Goal: Task Accomplishment & Management: Use online tool/utility

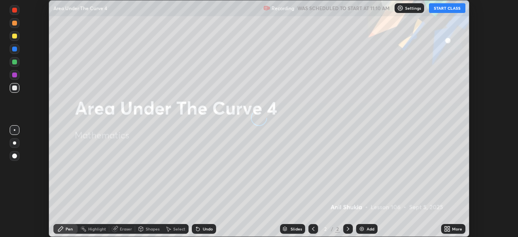
scroll to position [237, 518]
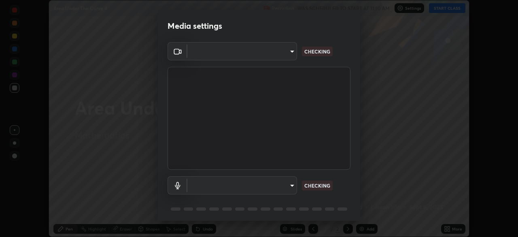
type input "5a3b26b24554f8cf6e797ef24758c72d9ac35fc194b839c1ab14931f8614fd13"
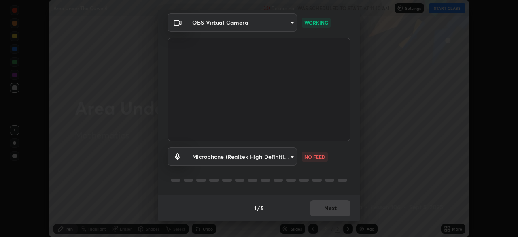
click at [291, 157] on body "Erase all Area Under The Curve 4 Recording WAS SCHEDULED TO START AT 11:10 AM S…" at bounding box center [259, 118] width 518 height 237
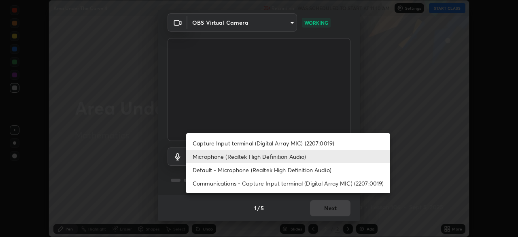
click at [261, 170] on li "Default - Microphone (Realtek High Definition Audio)" at bounding box center [288, 169] width 204 height 13
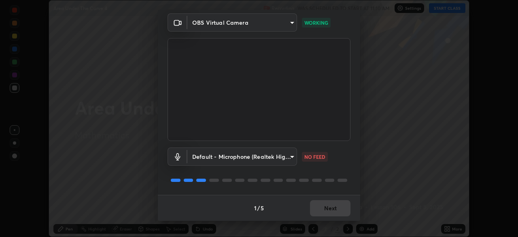
click at [291, 156] on body "Erase all Area Under The Curve 4 Recording WAS SCHEDULED TO START AT 11:10 AM S…" at bounding box center [259, 118] width 518 height 237
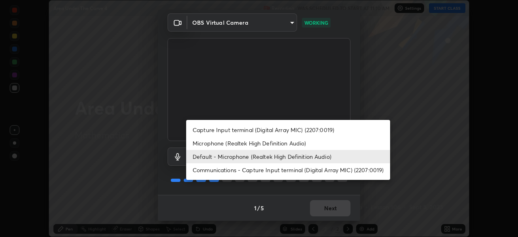
click at [255, 143] on li "Microphone (Realtek High Definition Audio)" at bounding box center [288, 142] width 204 height 13
type input "a2845f27f241d78e81142a5bcad2dd0661d1231b7acccdda9ee201247719edf7"
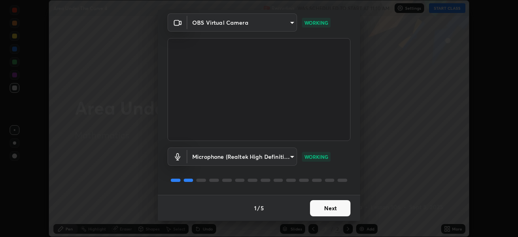
click at [305, 168] on div "Microphone (Realtek High Definition Audio) a2845f27f241d78e81142a5bcad2dd0661d1…" at bounding box center [258, 168] width 183 height 54
click at [329, 209] on button "Next" at bounding box center [330, 208] width 40 height 16
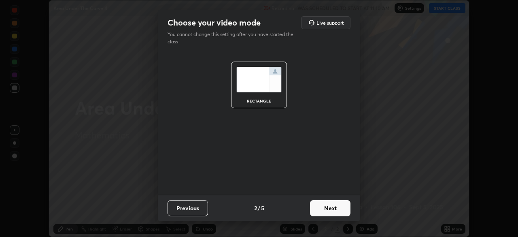
scroll to position [0, 0]
click at [335, 211] on button "Next" at bounding box center [330, 208] width 40 height 16
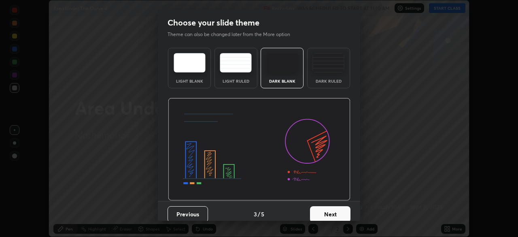
click at [342, 213] on button "Next" at bounding box center [330, 214] width 40 height 16
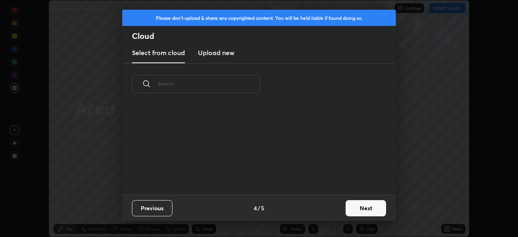
click at [360, 209] on button "Next" at bounding box center [365, 208] width 40 height 16
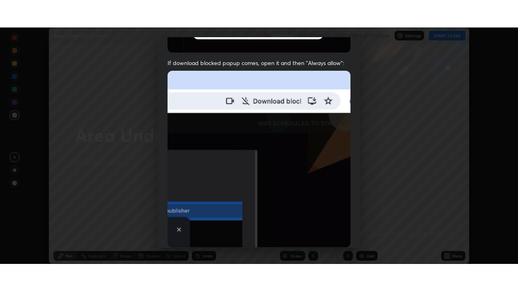
scroll to position [194, 0]
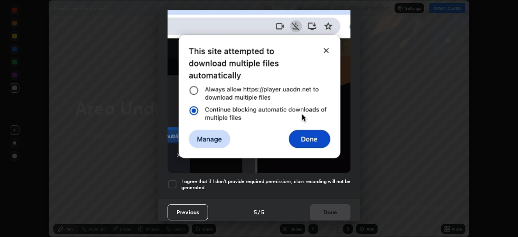
click at [190, 160] on img at bounding box center [258, 84] width 183 height 177
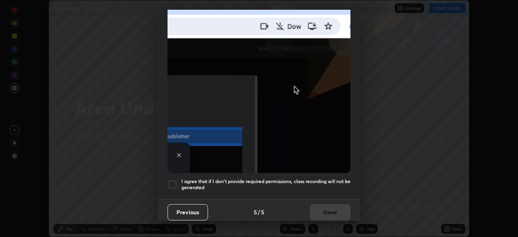
click at [173, 180] on div at bounding box center [172, 184] width 10 height 10
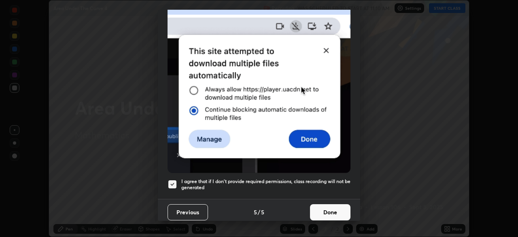
click at [335, 208] on button "Done" at bounding box center [330, 212] width 40 height 16
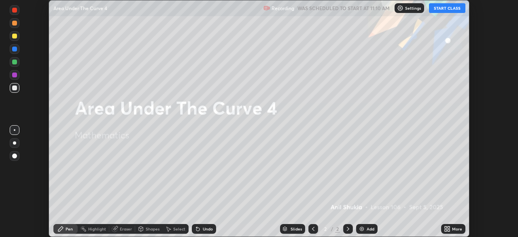
click at [441, 8] on button "START CLASS" at bounding box center [447, 8] width 36 height 10
click at [446, 229] on icon at bounding box center [447, 228] width 6 height 6
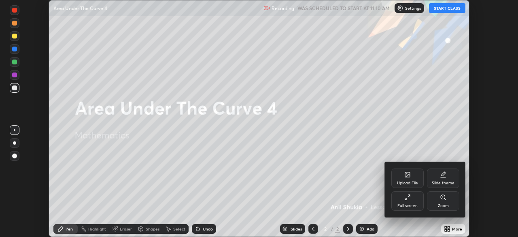
click at [410, 198] on div "Full screen" at bounding box center [407, 200] width 32 height 19
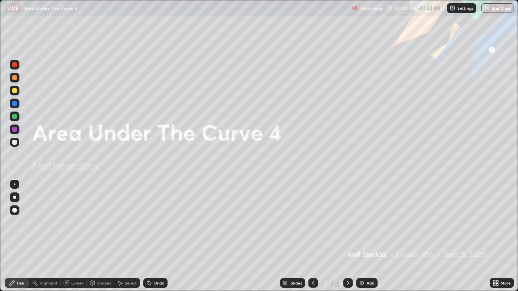
scroll to position [291, 518]
click at [15, 89] on div at bounding box center [14, 90] width 5 height 5
click at [13, 197] on div at bounding box center [14, 197] width 3 height 3
click at [349, 236] on icon at bounding box center [347, 283] width 6 height 6
click at [364, 236] on div "Add" at bounding box center [366, 283] width 21 height 10
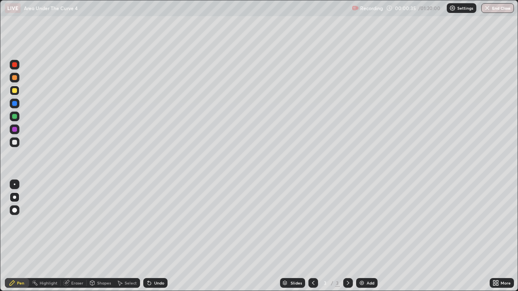
click at [15, 198] on div at bounding box center [14, 197] width 3 height 3
click at [15, 210] on div at bounding box center [14, 210] width 5 height 5
click at [158, 236] on div "Undo" at bounding box center [159, 283] width 10 height 4
click at [159, 236] on div "Undo" at bounding box center [155, 283] width 24 height 10
click at [15, 142] on div at bounding box center [14, 142] width 5 height 5
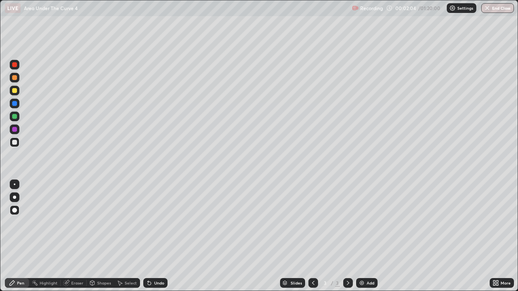
click at [160, 236] on div "Undo" at bounding box center [155, 283] width 24 height 10
click at [158, 236] on div "Undo" at bounding box center [155, 283] width 24 height 10
click at [14, 129] on div at bounding box center [14, 129] width 5 height 5
click at [158, 236] on div "Undo" at bounding box center [159, 283] width 10 height 4
click at [159, 236] on div "Undo" at bounding box center [159, 283] width 10 height 4
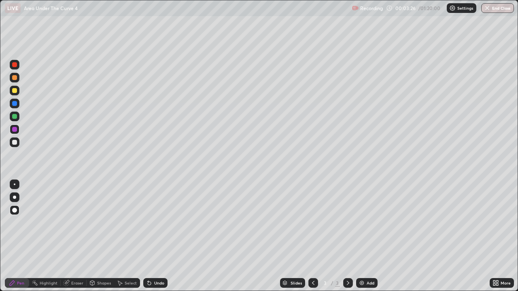
click at [14, 142] on div at bounding box center [14, 142] width 5 height 5
click at [159, 236] on div "Undo" at bounding box center [159, 283] width 10 height 4
click at [160, 236] on div "Undo" at bounding box center [159, 283] width 10 height 4
click at [158, 236] on div "Undo" at bounding box center [159, 283] width 10 height 4
click at [156, 236] on div "Undo" at bounding box center [159, 283] width 10 height 4
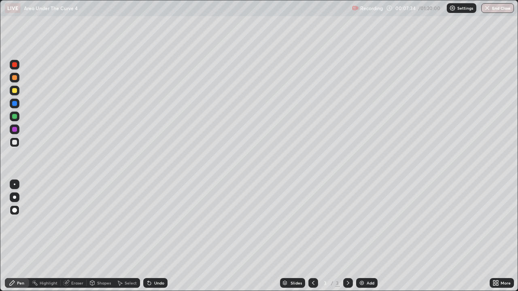
click at [15, 92] on div at bounding box center [14, 90] width 5 height 5
click at [16, 197] on div at bounding box center [15, 197] width 10 height 10
click at [15, 199] on div at bounding box center [14, 197] width 3 height 3
click at [15, 92] on div at bounding box center [14, 90] width 5 height 5
click at [13, 199] on div at bounding box center [15, 197] width 10 height 10
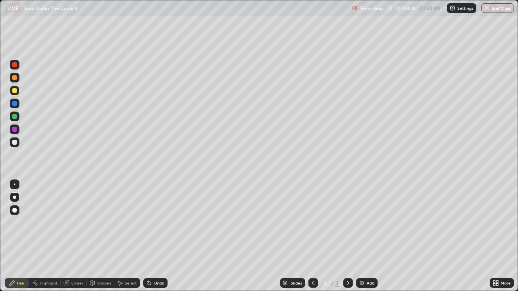
click at [15, 116] on div at bounding box center [14, 116] width 5 height 5
click at [15, 92] on div at bounding box center [14, 90] width 5 height 5
click at [16, 90] on div at bounding box center [14, 90] width 5 height 5
click at [13, 199] on div at bounding box center [15, 197] width 10 height 10
click at [20, 236] on div "Pen" at bounding box center [20, 283] width 7 height 4
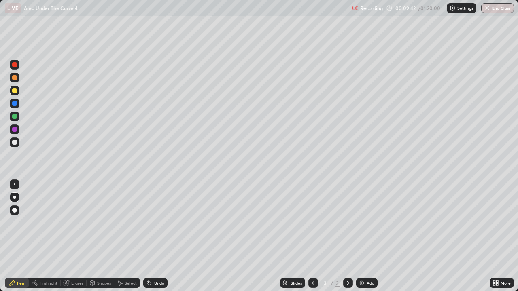
click at [347, 236] on icon at bounding box center [348, 283] width 2 height 4
click at [349, 236] on icon at bounding box center [347, 283] width 6 height 6
click at [360, 236] on img at bounding box center [361, 283] width 6 height 6
click at [15, 92] on div at bounding box center [14, 90] width 5 height 5
click at [15, 65] on div at bounding box center [14, 64] width 5 height 5
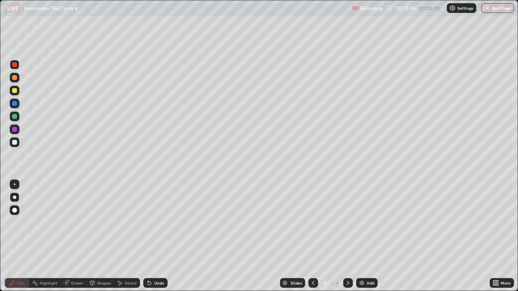
click at [17, 90] on div at bounding box center [14, 90] width 5 height 5
click at [13, 142] on div at bounding box center [14, 142] width 5 height 5
click at [15, 115] on div at bounding box center [14, 116] width 5 height 5
click at [157, 236] on div "Undo" at bounding box center [159, 283] width 10 height 4
click at [154, 236] on div "Undo" at bounding box center [159, 283] width 10 height 4
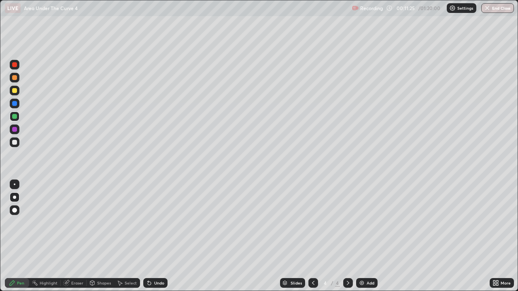
click at [155, 236] on div "Undo" at bounding box center [155, 283] width 24 height 10
click at [157, 236] on div "Undo" at bounding box center [159, 283] width 10 height 4
click at [76, 236] on div "Eraser" at bounding box center [77, 283] width 12 height 4
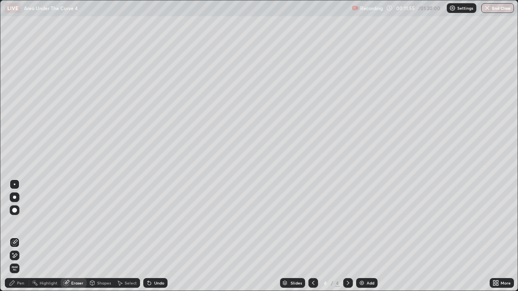
click at [23, 236] on div "Pen" at bounding box center [17, 283] width 24 height 10
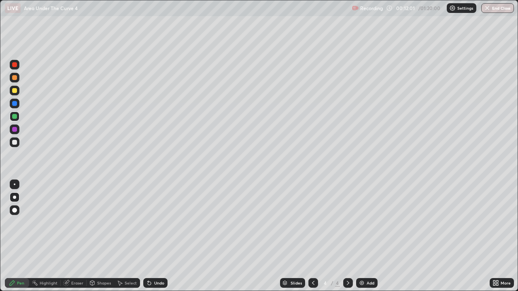
click at [15, 142] on div at bounding box center [14, 142] width 5 height 5
click at [15, 144] on div at bounding box center [14, 142] width 5 height 5
click at [161, 236] on div "Undo" at bounding box center [159, 283] width 10 height 4
click at [159, 236] on div "Undo" at bounding box center [159, 283] width 10 height 4
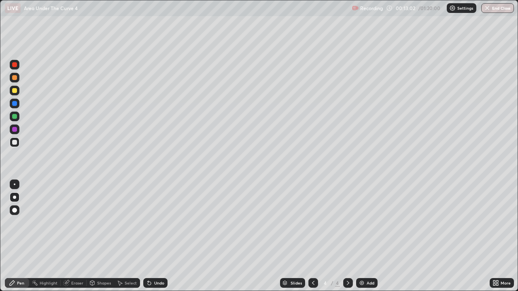
click at [159, 236] on div "Undo" at bounding box center [159, 283] width 10 height 4
click at [17, 91] on div at bounding box center [14, 90] width 5 height 5
click at [15, 198] on div at bounding box center [14, 197] width 3 height 3
click at [347, 236] on icon at bounding box center [347, 283] width 6 height 6
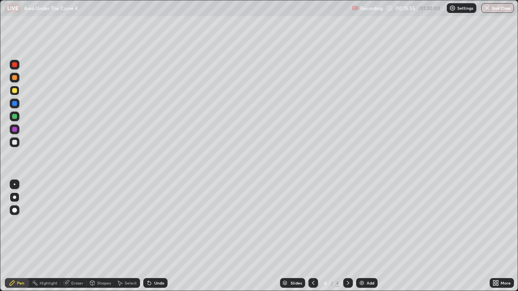
click at [366, 236] on div "Add" at bounding box center [370, 283] width 8 height 4
click at [15, 91] on div at bounding box center [14, 90] width 5 height 5
click at [312, 236] on icon at bounding box center [313, 283] width 6 height 6
click at [346, 236] on icon at bounding box center [347, 283] width 6 height 6
click at [14, 143] on div at bounding box center [14, 142] width 5 height 5
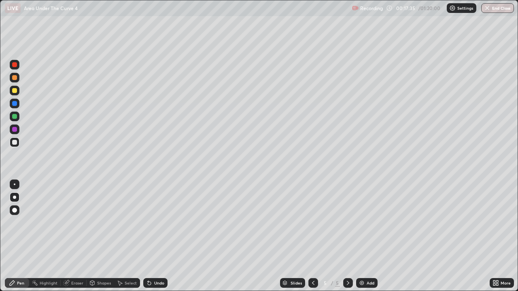
click at [15, 117] on div at bounding box center [14, 116] width 5 height 5
click at [15, 144] on div at bounding box center [14, 142] width 5 height 5
click at [16, 117] on div at bounding box center [14, 116] width 5 height 5
click at [15, 104] on div at bounding box center [14, 103] width 5 height 5
click at [15, 91] on div at bounding box center [14, 90] width 5 height 5
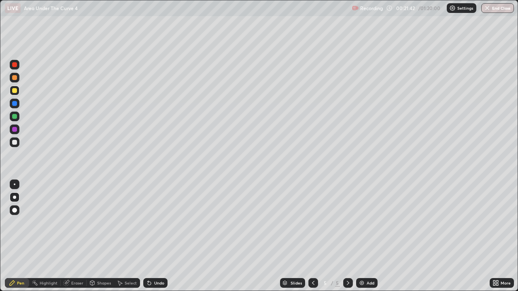
click at [13, 131] on div at bounding box center [14, 129] width 5 height 5
click at [123, 236] on div "Select" at bounding box center [127, 283] width 26 height 10
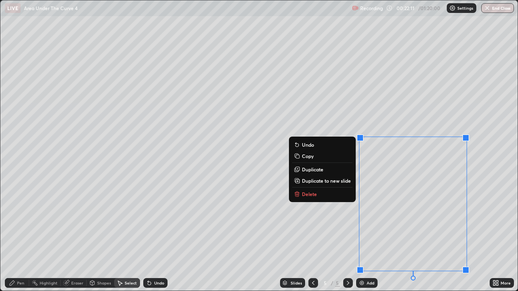
click at [316, 195] on button "Delete" at bounding box center [322, 194] width 60 height 10
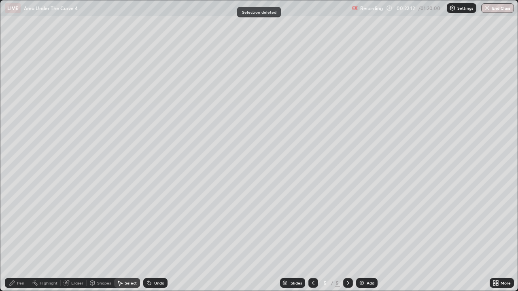
click at [20, 236] on div "Pen" at bounding box center [20, 283] width 7 height 4
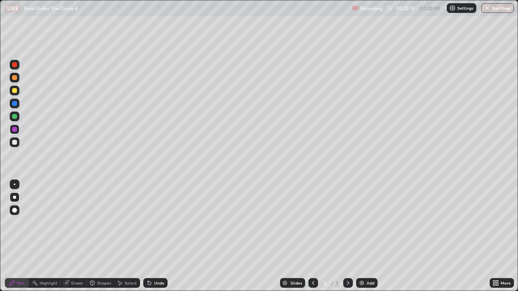
click at [16, 93] on div at bounding box center [15, 91] width 10 height 10
click at [349, 236] on icon at bounding box center [347, 283] width 6 height 6
click at [363, 236] on img at bounding box center [361, 283] width 6 height 6
click at [16, 92] on div at bounding box center [14, 90] width 5 height 5
click at [13, 144] on div at bounding box center [14, 142] width 5 height 5
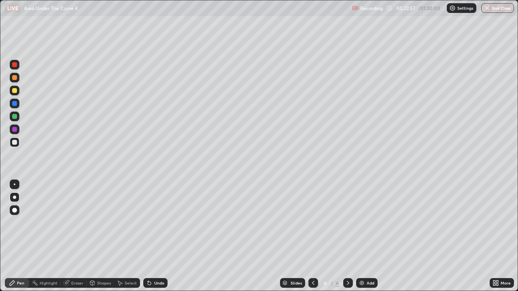
click at [313, 236] on icon at bounding box center [313, 283] width 6 height 6
click at [347, 236] on icon at bounding box center [347, 283] width 6 height 6
click at [349, 236] on icon at bounding box center [347, 283] width 6 height 6
click at [13, 142] on div at bounding box center [14, 142] width 5 height 5
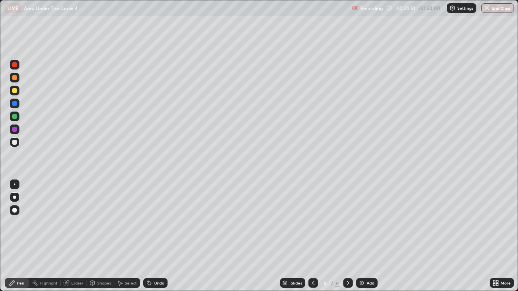
click at [16, 78] on div at bounding box center [14, 77] width 5 height 5
click at [14, 91] on div at bounding box center [14, 90] width 5 height 5
click at [15, 142] on div at bounding box center [14, 142] width 5 height 5
click at [15, 143] on div at bounding box center [14, 142] width 5 height 5
click at [155, 236] on div "Undo" at bounding box center [155, 283] width 24 height 10
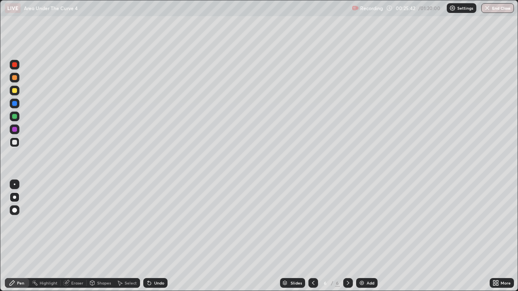
click at [15, 142] on div at bounding box center [14, 142] width 5 height 5
click at [162, 236] on div "Undo" at bounding box center [159, 283] width 10 height 4
click at [17, 89] on div at bounding box center [14, 90] width 5 height 5
click at [15, 197] on div at bounding box center [14, 197] width 3 height 3
click at [347, 236] on icon at bounding box center [348, 283] width 2 height 4
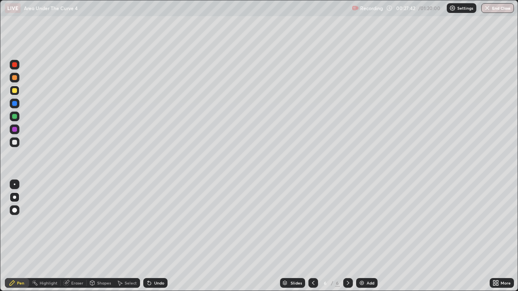
click at [350, 236] on icon at bounding box center [347, 283] width 6 height 6
click at [15, 92] on div at bounding box center [14, 90] width 5 height 5
click at [14, 198] on div at bounding box center [14, 197] width 3 height 3
click at [347, 236] on icon at bounding box center [347, 283] width 6 height 6
click at [363, 236] on img at bounding box center [361, 283] width 6 height 6
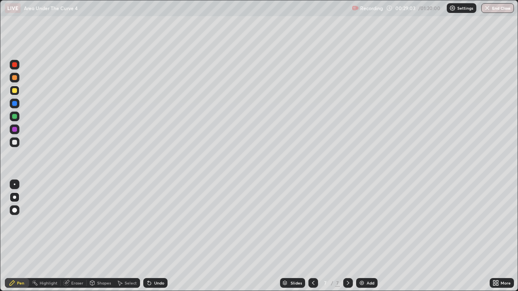
click at [158, 236] on div "Undo" at bounding box center [159, 283] width 10 height 4
click at [159, 236] on div "Undo" at bounding box center [159, 283] width 10 height 4
click at [16, 142] on div at bounding box center [14, 142] width 5 height 5
click at [13, 63] on div at bounding box center [14, 64] width 5 height 5
click at [16, 142] on div at bounding box center [14, 142] width 5 height 5
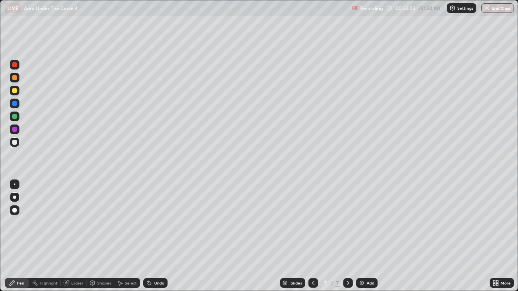
click at [158, 236] on div "Undo" at bounding box center [159, 283] width 10 height 4
click at [157, 236] on div "Undo" at bounding box center [159, 283] width 10 height 4
click at [155, 236] on div "Undo" at bounding box center [159, 283] width 10 height 4
click at [77, 236] on div "Eraser" at bounding box center [77, 283] width 12 height 4
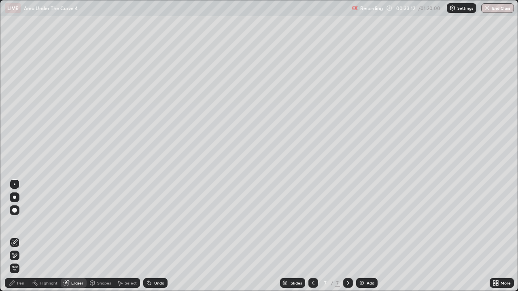
click at [21, 236] on div "Pen" at bounding box center [20, 283] width 7 height 4
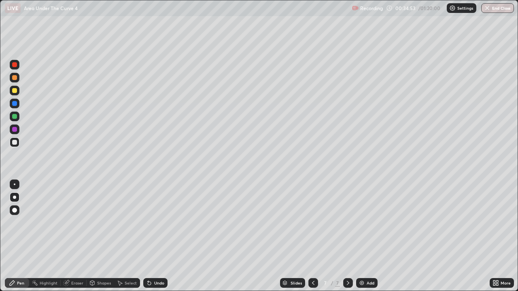
click at [15, 91] on div at bounding box center [14, 90] width 5 height 5
click at [15, 196] on div at bounding box center [14, 197] width 3 height 3
click at [347, 236] on icon at bounding box center [348, 283] width 2 height 4
click at [362, 236] on img at bounding box center [361, 283] width 6 height 6
click at [159, 236] on div "Undo" at bounding box center [159, 283] width 10 height 4
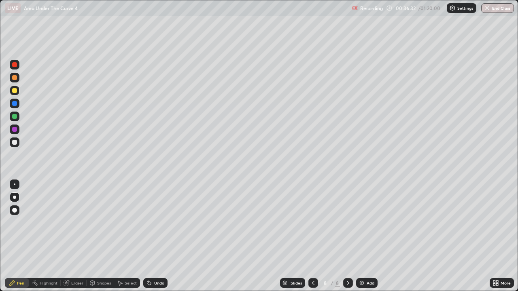
click at [15, 142] on div at bounding box center [14, 142] width 5 height 5
click at [158, 236] on div "Undo" at bounding box center [155, 283] width 24 height 10
click at [156, 236] on div "Undo" at bounding box center [159, 283] width 10 height 4
click at [153, 236] on div "Undo" at bounding box center [155, 283] width 24 height 10
click at [13, 143] on div at bounding box center [14, 142] width 5 height 5
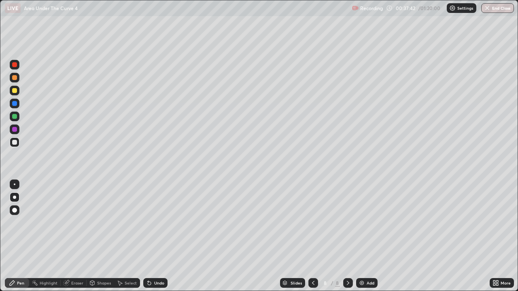
click at [15, 130] on div at bounding box center [14, 129] width 5 height 5
click at [158, 236] on div "Undo" at bounding box center [159, 283] width 10 height 4
click at [129, 236] on div "Select" at bounding box center [131, 283] width 12 height 4
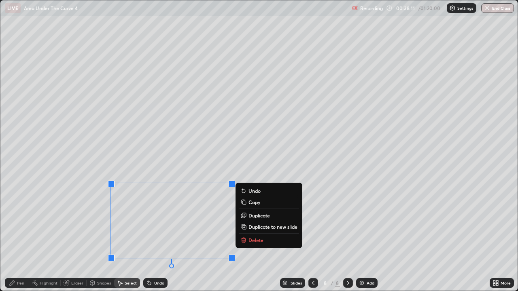
click at [255, 236] on p "Delete" at bounding box center [255, 240] width 15 height 6
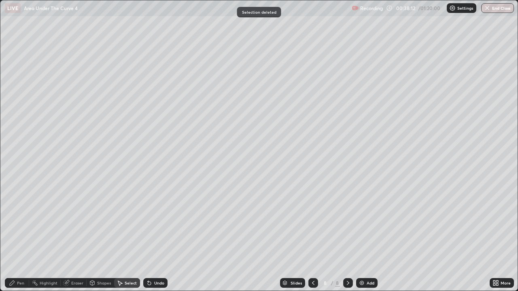
click at [21, 236] on div "Pen" at bounding box center [20, 283] width 7 height 4
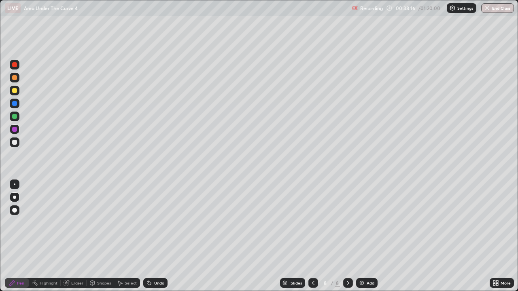
click at [15, 142] on div at bounding box center [14, 142] width 5 height 5
click at [74, 236] on div "Eraser" at bounding box center [77, 283] width 12 height 4
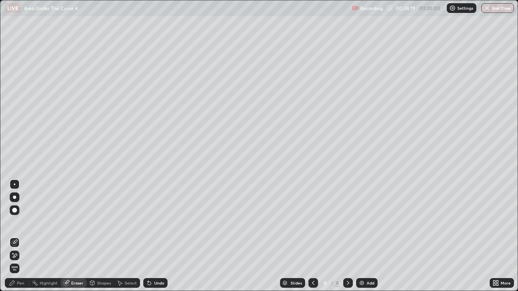
click at [19, 236] on div "Pen" at bounding box center [20, 283] width 7 height 4
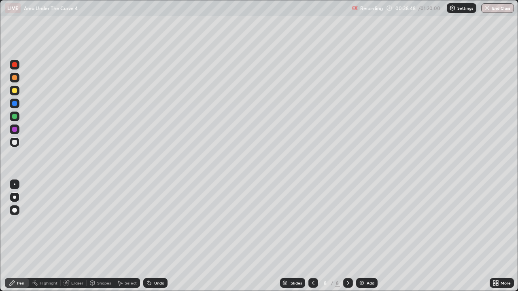
click at [151, 236] on div "Undo" at bounding box center [155, 283] width 24 height 10
click at [154, 236] on div "Undo" at bounding box center [159, 283] width 10 height 4
click at [155, 236] on div "Undo" at bounding box center [159, 283] width 10 height 4
click at [156, 236] on div "Undo" at bounding box center [159, 283] width 10 height 4
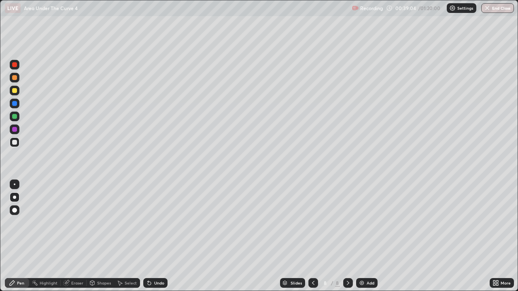
click at [155, 236] on div "Undo" at bounding box center [159, 283] width 10 height 4
click at [151, 236] on icon at bounding box center [149, 283] width 6 height 6
click at [15, 93] on div at bounding box center [14, 90] width 5 height 5
click at [14, 196] on div at bounding box center [14, 197] width 3 height 3
click at [347, 236] on icon at bounding box center [347, 283] width 6 height 6
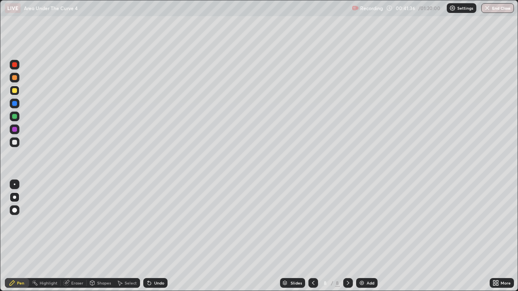
click at [368, 236] on div "Add" at bounding box center [370, 283] width 8 height 4
click at [313, 236] on icon at bounding box center [313, 283] width 6 height 6
click at [349, 236] on icon at bounding box center [347, 283] width 6 height 6
click at [311, 236] on icon at bounding box center [313, 283] width 6 height 6
click at [347, 236] on icon at bounding box center [347, 283] width 6 height 6
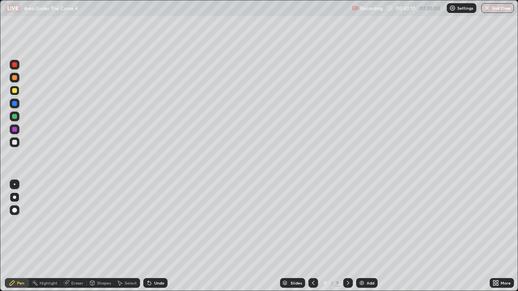
click at [14, 142] on div at bounding box center [14, 142] width 5 height 5
click at [13, 130] on div at bounding box center [14, 129] width 5 height 5
click at [15, 142] on div at bounding box center [14, 142] width 5 height 5
click at [16, 131] on div at bounding box center [14, 129] width 5 height 5
click at [152, 236] on div "Undo" at bounding box center [155, 283] width 24 height 10
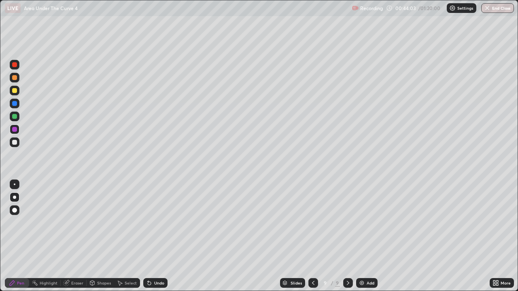
click at [154, 236] on div "Undo" at bounding box center [159, 283] width 10 height 4
click at [156, 236] on div "Undo" at bounding box center [159, 283] width 10 height 4
click at [16, 142] on div at bounding box center [14, 142] width 5 height 5
click at [15, 66] on div at bounding box center [14, 64] width 5 height 5
click at [16, 103] on div at bounding box center [14, 103] width 5 height 5
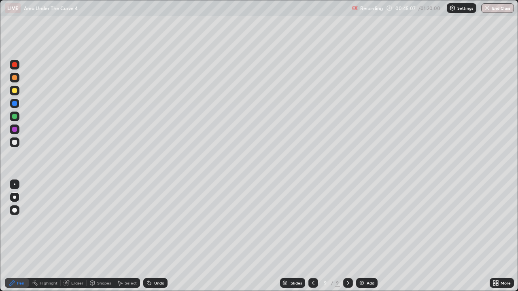
click at [15, 116] on div at bounding box center [14, 116] width 5 height 5
click at [15, 143] on div at bounding box center [14, 142] width 5 height 5
click at [158, 236] on div "Undo" at bounding box center [159, 283] width 10 height 4
click at [160, 236] on div "Undo" at bounding box center [159, 283] width 10 height 4
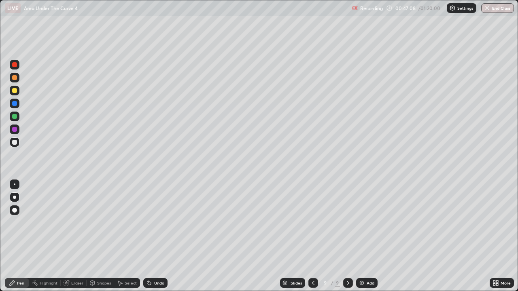
click at [80, 236] on div "Eraser" at bounding box center [77, 283] width 12 height 4
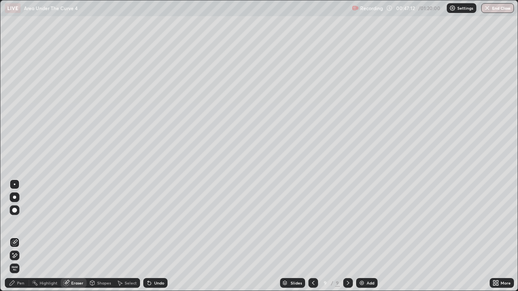
click at [75, 236] on div "Eraser" at bounding box center [77, 283] width 12 height 4
click at [73, 236] on div "Eraser" at bounding box center [77, 283] width 12 height 4
click at [19, 236] on div "Pen" at bounding box center [20, 283] width 7 height 4
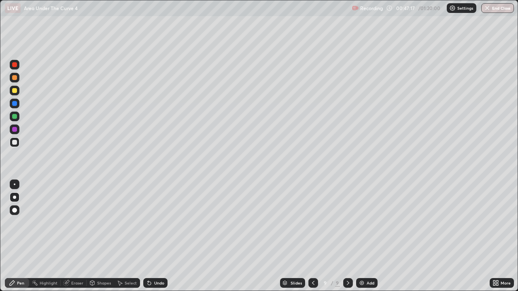
click at [19, 236] on div "Pen" at bounding box center [20, 283] width 7 height 4
click at [20, 236] on div "Pen" at bounding box center [20, 283] width 7 height 4
click at [154, 236] on div "Undo" at bounding box center [159, 283] width 10 height 4
click at [152, 236] on div "Undo" at bounding box center [155, 283] width 24 height 10
click at [161, 236] on div "Undo" at bounding box center [159, 283] width 10 height 4
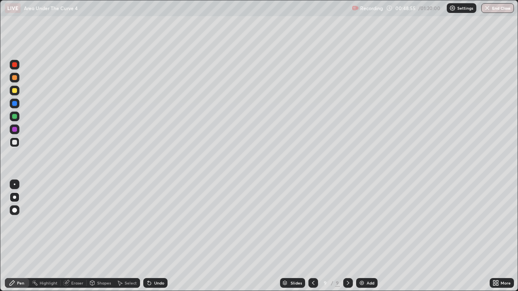
click at [16, 66] on div at bounding box center [14, 64] width 5 height 5
click at [154, 236] on div "Undo" at bounding box center [159, 283] width 10 height 4
click at [15, 91] on div at bounding box center [14, 90] width 5 height 5
click at [15, 197] on div at bounding box center [14, 197] width 3 height 3
click at [17, 236] on div "Pen" at bounding box center [17, 283] width 24 height 10
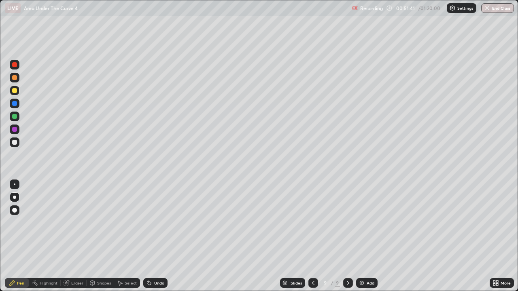
click at [16, 92] on div at bounding box center [14, 90] width 5 height 5
click at [348, 236] on icon at bounding box center [347, 283] width 6 height 6
click at [361, 236] on img at bounding box center [361, 283] width 6 height 6
click at [16, 91] on div at bounding box center [14, 90] width 5 height 5
click at [17, 208] on div at bounding box center [15, 210] width 10 height 10
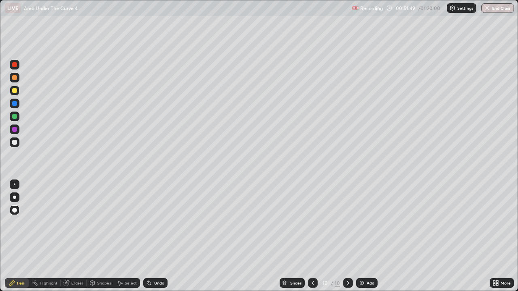
click at [14, 210] on div at bounding box center [14, 210] width 5 height 5
click at [159, 236] on div "Undo" at bounding box center [159, 283] width 10 height 4
click at [160, 236] on div "Undo" at bounding box center [159, 283] width 10 height 4
click at [14, 91] on div at bounding box center [14, 90] width 5 height 5
click at [16, 141] on div at bounding box center [14, 142] width 5 height 5
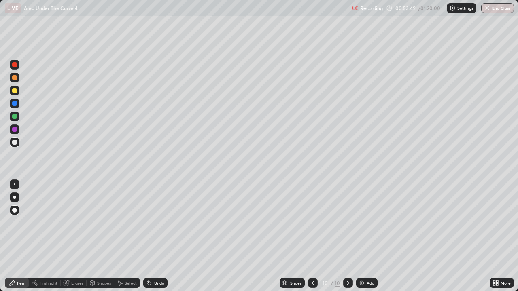
click at [16, 198] on div at bounding box center [14, 197] width 3 height 3
click at [16, 92] on div at bounding box center [14, 90] width 5 height 5
click at [16, 142] on div at bounding box center [14, 142] width 5 height 5
click at [15, 90] on div at bounding box center [14, 90] width 5 height 5
click at [15, 129] on div at bounding box center [14, 129] width 5 height 5
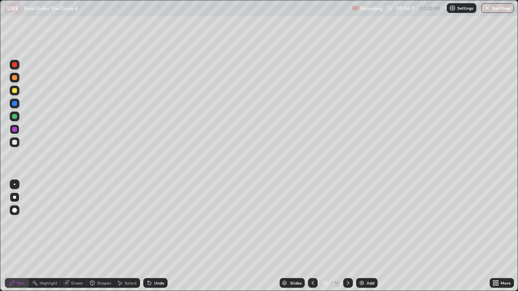
click at [160, 236] on div "Undo" at bounding box center [159, 283] width 10 height 4
click at [15, 91] on div at bounding box center [14, 90] width 5 height 5
click at [77, 236] on div "Eraser" at bounding box center [77, 283] width 12 height 4
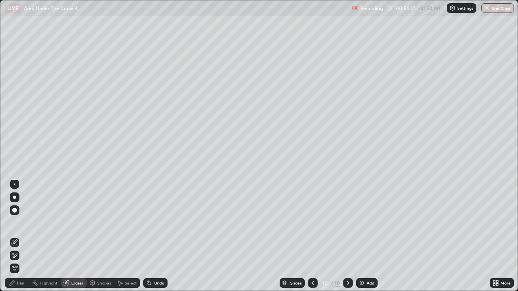
click at [19, 236] on div "Pen" at bounding box center [17, 283] width 24 height 10
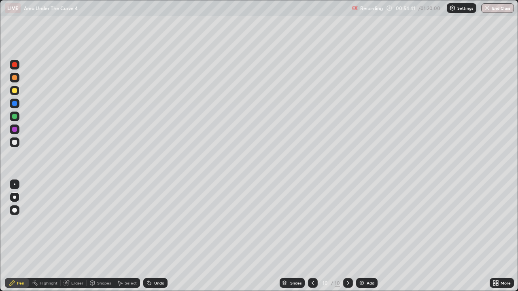
click at [13, 144] on div at bounding box center [14, 142] width 5 height 5
click at [156, 236] on div "Undo" at bounding box center [159, 283] width 10 height 4
click at [155, 236] on div "Undo" at bounding box center [159, 283] width 10 height 4
click at [13, 115] on div at bounding box center [14, 116] width 5 height 5
click at [161, 236] on div "Undo" at bounding box center [159, 283] width 10 height 4
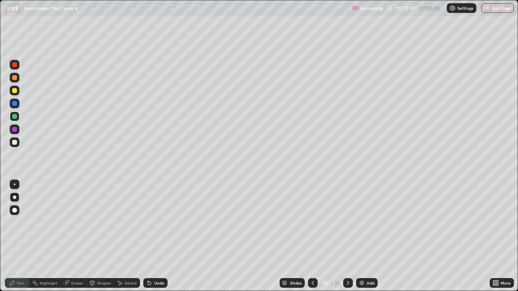
click at [126, 236] on div "Select" at bounding box center [131, 283] width 12 height 4
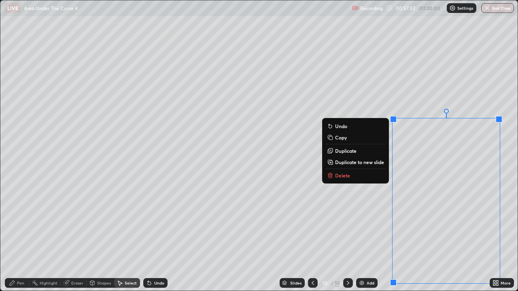
click at [376, 185] on div "0 ° Undo Copy Duplicate Duplicate to new slide Delete" at bounding box center [258, 145] width 517 height 290
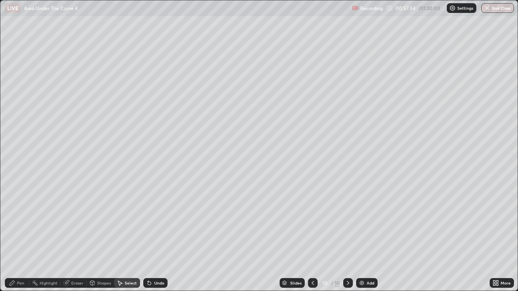
click at [81, 236] on div "Eraser" at bounding box center [77, 283] width 12 height 4
click at [19, 236] on div "Pen" at bounding box center [20, 283] width 7 height 4
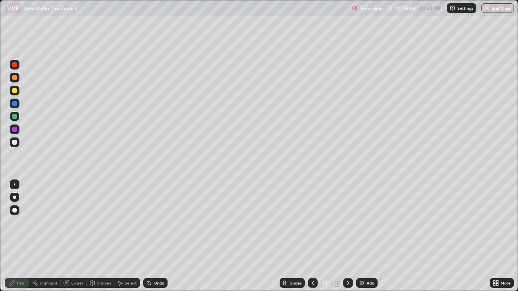
click at [15, 90] on div at bounding box center [14, 90] width 5 height 5
click at [15, 197] on div at bounding box center [14, 197] width 3 height 3
click at [347, 236] on icon at bounding box center [347, 283] width 6 height 6
click at [346, 236] on icon at bounding box center [347, 283] width 6 height 6
click at [362, 236] on div "Add" at bounding box center [366, 283] width 21 height 10
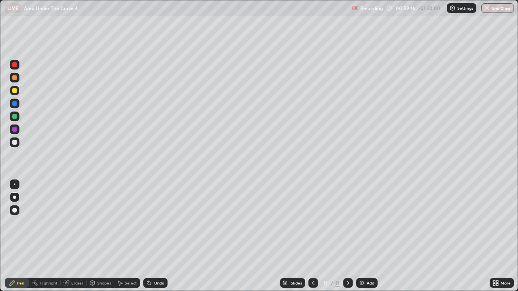
click at [15, 130] on div at bounding box center [14, 129] width 5 height 5
click at [70, 236] on div "Eraser" at bounding box center [74, 283] width 26 height 10
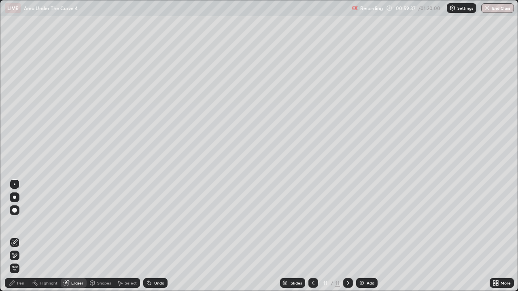
click at [18, 236] on div "Pen" at bounding box center [20, 283] width 7 height 4
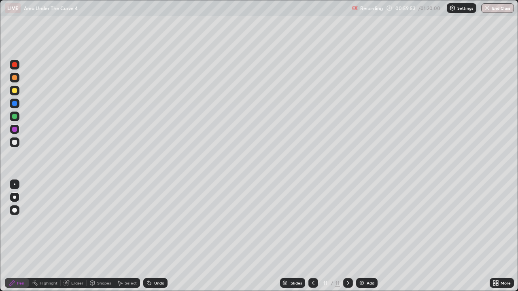
click at [15, 143] on div at bounding box center [14, 142] width 5 height 5
click at [17, 144] on div at bounding box center [14, 142] width 5 height 5
click at [16, 128] on div at bounding box center [14, 129] width 5 height 5
click at [312, 236] on icon at bounding box center [313, 283] width 6 height 6
click at [347, 236] on icon at bounding box center [348, 283] width 2 height 4
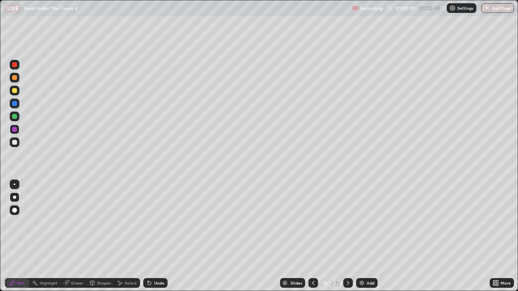
click at [14, 142] on div at bounding box center [14, 142] width 5 height 5
click at [16, 142] on div at bounding box center [14, 142] width 5 height 5
click at [15, 117] on div at bounding box center [14, 116] width 5 height 5
click at [76, 236] on div "Eraser" at bounding box center [77, 283] width 12 height 4
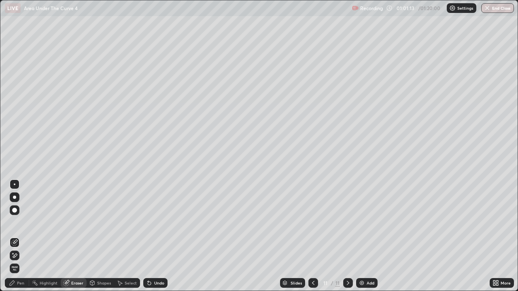
click at [20, 236] on div "Pen" at bounding box center [20, 283] width 7 height 4
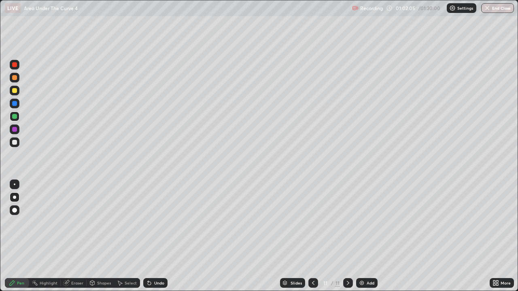
click at [15, 143] on div at bounding box center [14, 142] width 5 height 5
click at [161, 236] on div "Undo" at bounding box center [159, 283] width 10 height 4
click at [158, 236] on div "Undo" at bounding box center [159, 283] width 10 height 4
click at [155, 236] on div "Undo" at bounding box center [159, 283] width 10 height 4
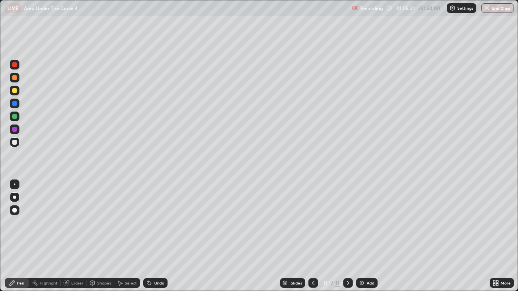
click at [16, 92] on div at bounding box center [14, 90] width 5 height 5
click at [15, 198] on div at bounding box center [14, 197] width 3 height 3
click at [15, 236] on div "Pen" at bounding box center [17, 283] width 24 height 10
click at [348, 236] on icon at bounding box center [348, 283] width 2 height 4
click at [346, 236] on icon at bounding box center [347, 283] width 6 height 6
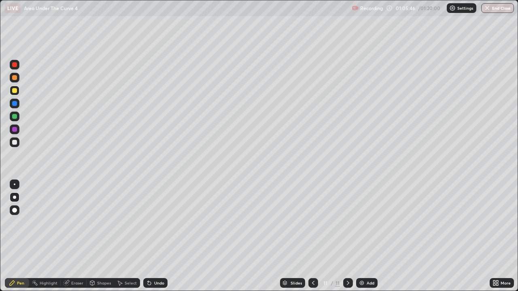
click at [347, 236] on icon at bounding box center [347, 283] width 6 height 6
click at [363, 236] on img at bounding box center [361, 283] width 6 height 6
click at [14, 91] on div at bounding box center [14, 90] width 5 height 5
click at [15, 144] on div at bounding box center [14, 142] width 5 height 5
click at [16, 118] on div at bounding box center [14, 116] width 5 height 5
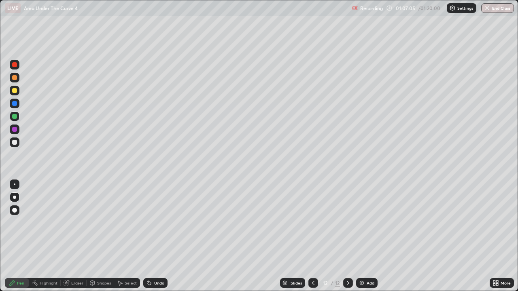
click at [154, 236] on div "Undo" at bounding box center [159, 283] width 10 height 4
click at [156, 236] on div "Undo" at bounding box center [159, 283] width 10 height 4
click at [154, 236] on div "Undo" at bounding box center [159, 283] width 10 height 4
click at [14, 129] on div at bounding box center [14, 129] width 5 height 5
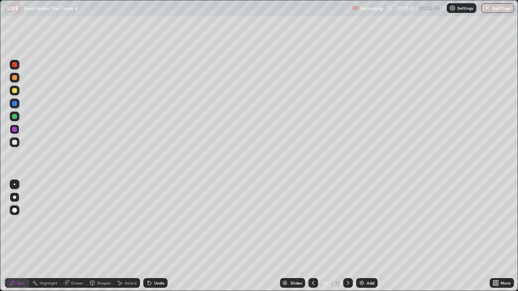
click at [16, 144] on div at bounding box center [14, 142] width 5 height 5
click at [156, 236] on div "Undo" at bounding box center [159, 283] width 10 height 4
click at [77, 236] on div "Eraser" at bounding box center [77, 283] width 12 height 4
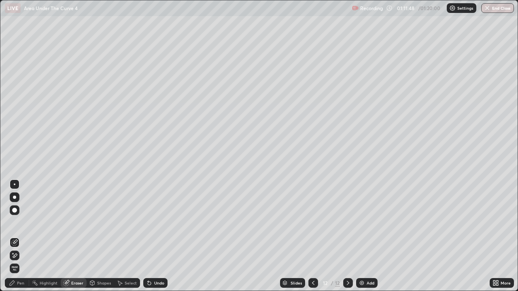
click at [21, 236] on div "Pen" at bounding box center [20, 283] width 7 height 4
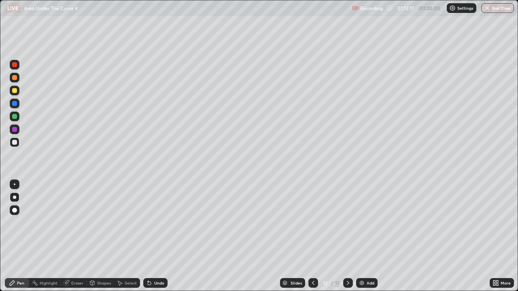
click at [17, 67] on div at bounding box center [15, 65] width 10 height 10
click at [74, 236] on div "Eraser" at bounding box center [77, 283] width 12 height 4
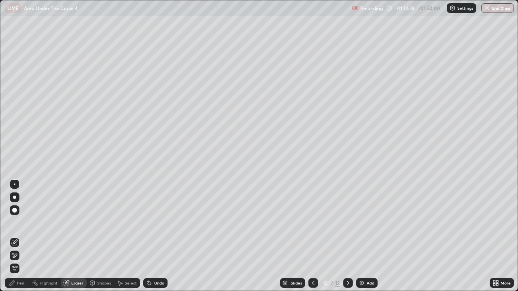
click at [25, 236] on div "Pen" at bounding box center [17, 283] width 24 height 10
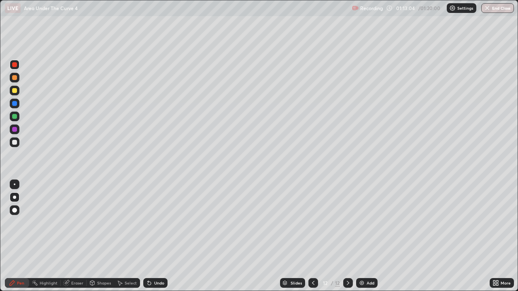
click at [14, 115] on div at bounding box center [14, 116] width 5 height 5
click at [16, 102] on div at bounding box center [14, 103] width 5 height 5
click at [15, 103] on div at bounding box center [14, 103] width 5 height 5
click at [157, 236] on div "Undo" at bounding box center [159, 283] width 10 height 4
click at [156, 236] on div "Undo" at bounding box center [159, 283] width 10 height 4
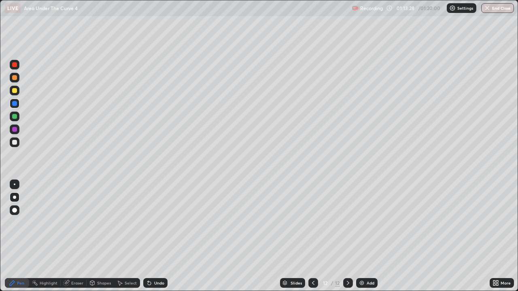
click at [157, 236] on div "Undo" at bounding box center [159, 283] width 10 height 4
click at [160, 236] on div "Undo" at bounding box center [155, 283] width 24 height 10
click at [162, 236] on div "Undo" at bounding box center [155, 283] width 24 height 10
click at [159, 236] on div "Undo" at bounding box center [159, 283] width 10 height 4
click at [15, 91] on div at bounding box center [14, 90] width 5 height 5
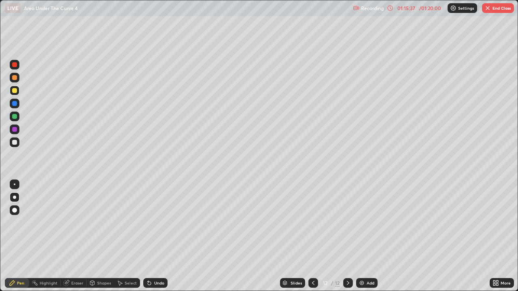
click at [14, 199] on div at bounding box center [14, 197] width 3 height 3
click at [348, 236] on icon at bounding box center [348, 283] width 2 height 4
click at [347, 236] on icon at bounding box center [348, 283] width 2 height 4
click at [347, 236] on icon at bounding box center [347, 283] width 6 height 6
click at [362, 236] on img at bounding box center [361, 283] width 6 height 6
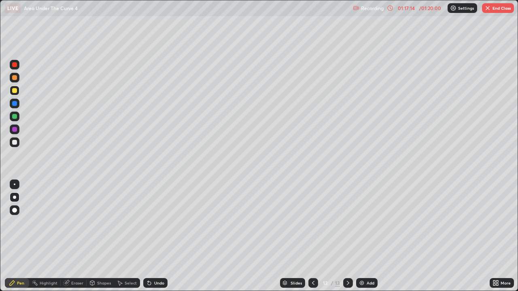
click at [312, 236] on icon at bounding box center [313, 283] width 6 height 6
click at [487, 8] on img "button" at bounding box center [487, 8] width 6 height 6
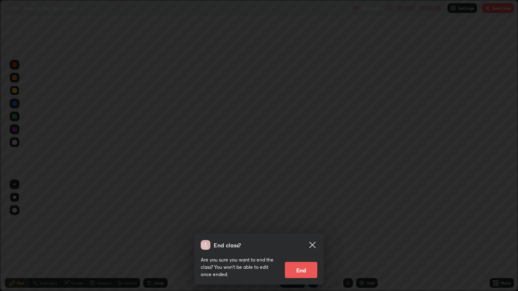
click at [305, 236] on button "End" at bounding box center [301, 270] width 32 height 16
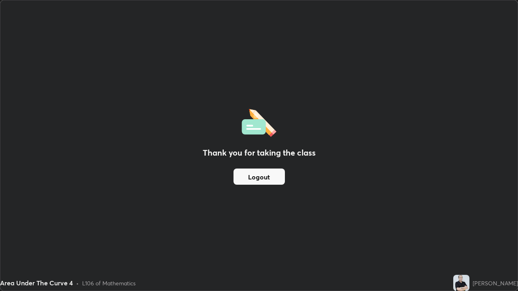
click at [256, 179] on button "Logout" at bounding box center [258, 177] width 51 height 16
click at [257, 175] on button "Logout" at bounding box center [258, 177] width 51 height 16
click at [262, 181] on button "Logout" at bounding box center [258, 177] width 51 height 16
